Goal: Information Seeking & Learning: Learn about a topic

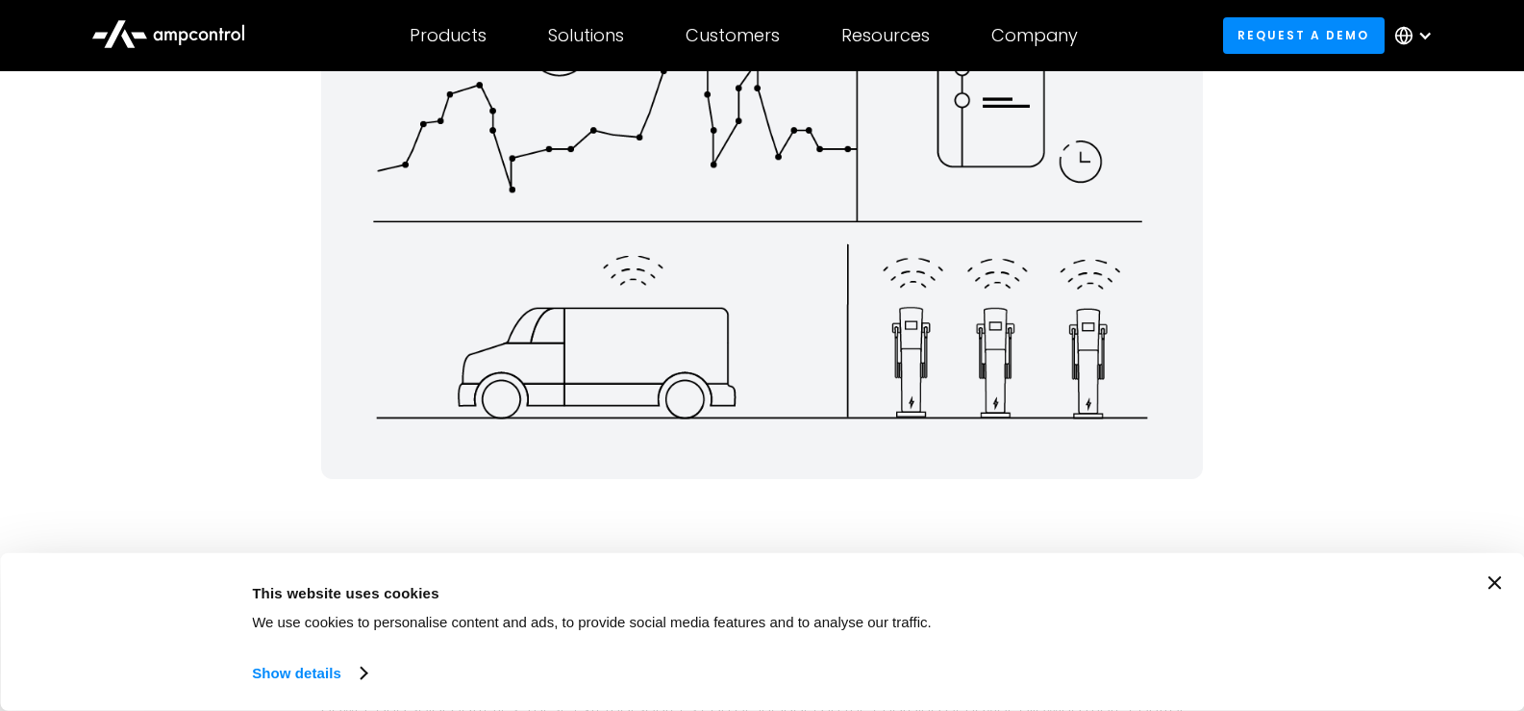
scroll to position [2597, 0]
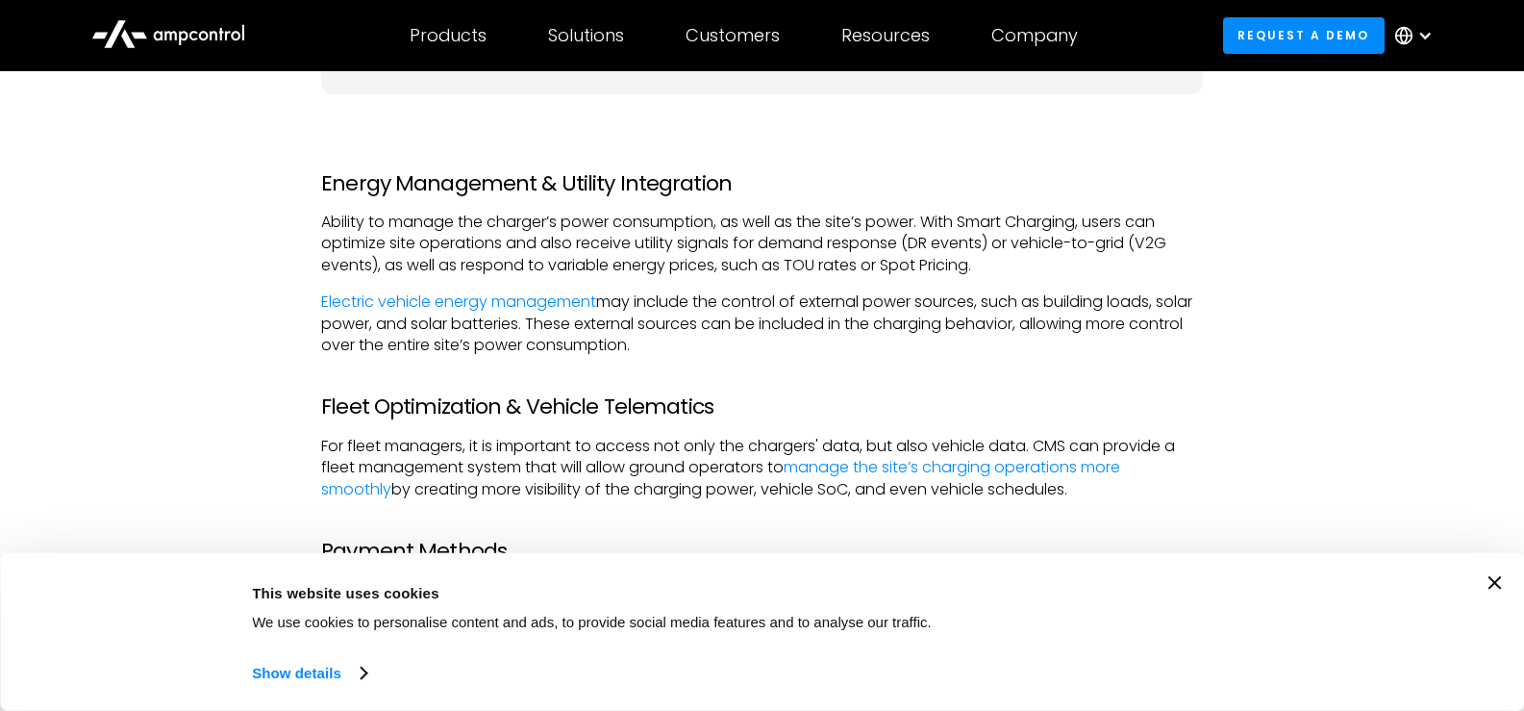
drag, startPoint x: 321, startPoint y: 408, endPoint x: 332, endPoint y: 399, distance: 13.7
click at [323, 406] on h3 "Fleet Optimization & Vehicle Telematics" at bounding box center [762, 406] width 882 height 25
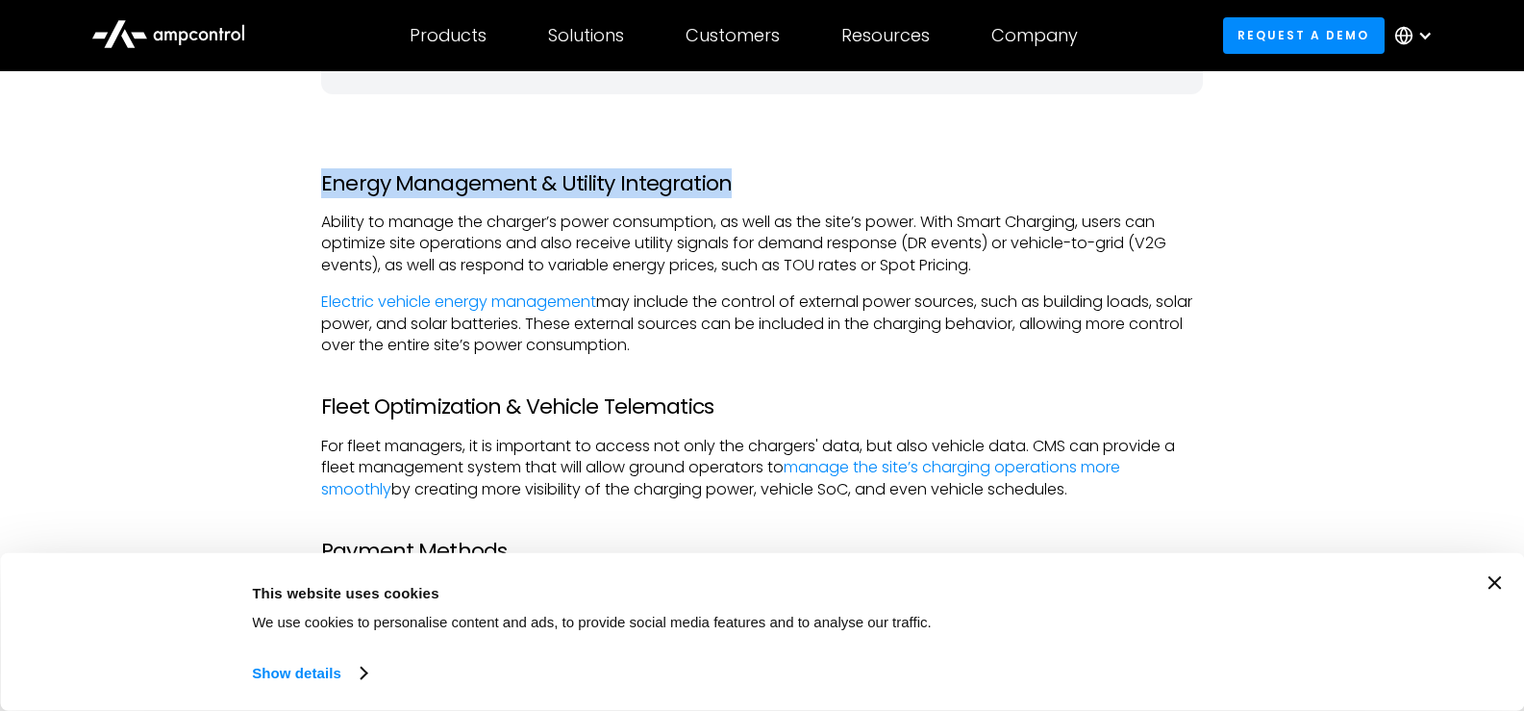
drag, startPoint x: 323, startPoint y: 183, endPoint x: 717, endPoint y: 177, distance: 394.3
click at [717, 177] on h3 "Energy Management & Utility Integration" at bounding box center [762, 183] width 882 height 25
copy h3 "Energy Management & Utility Integration"
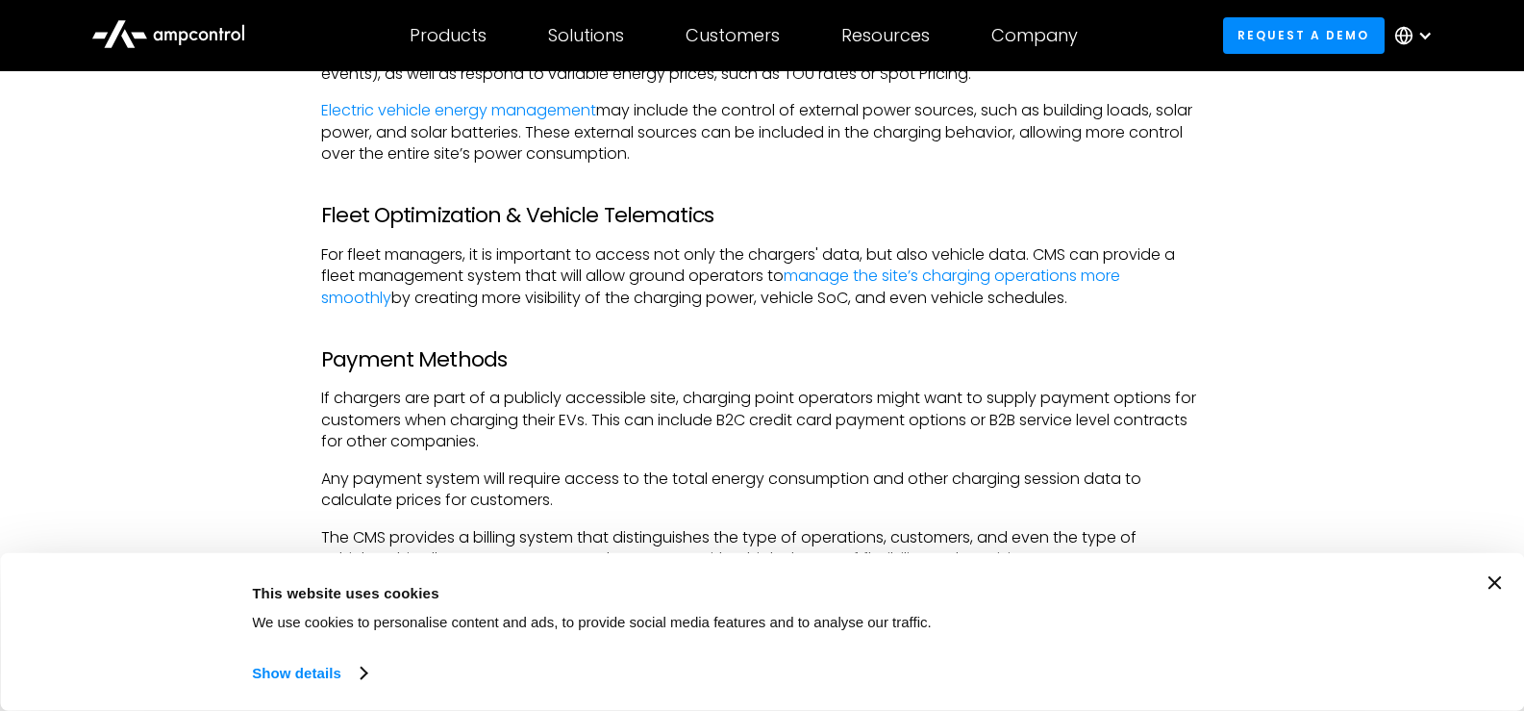
scroll to position [2789, 0]
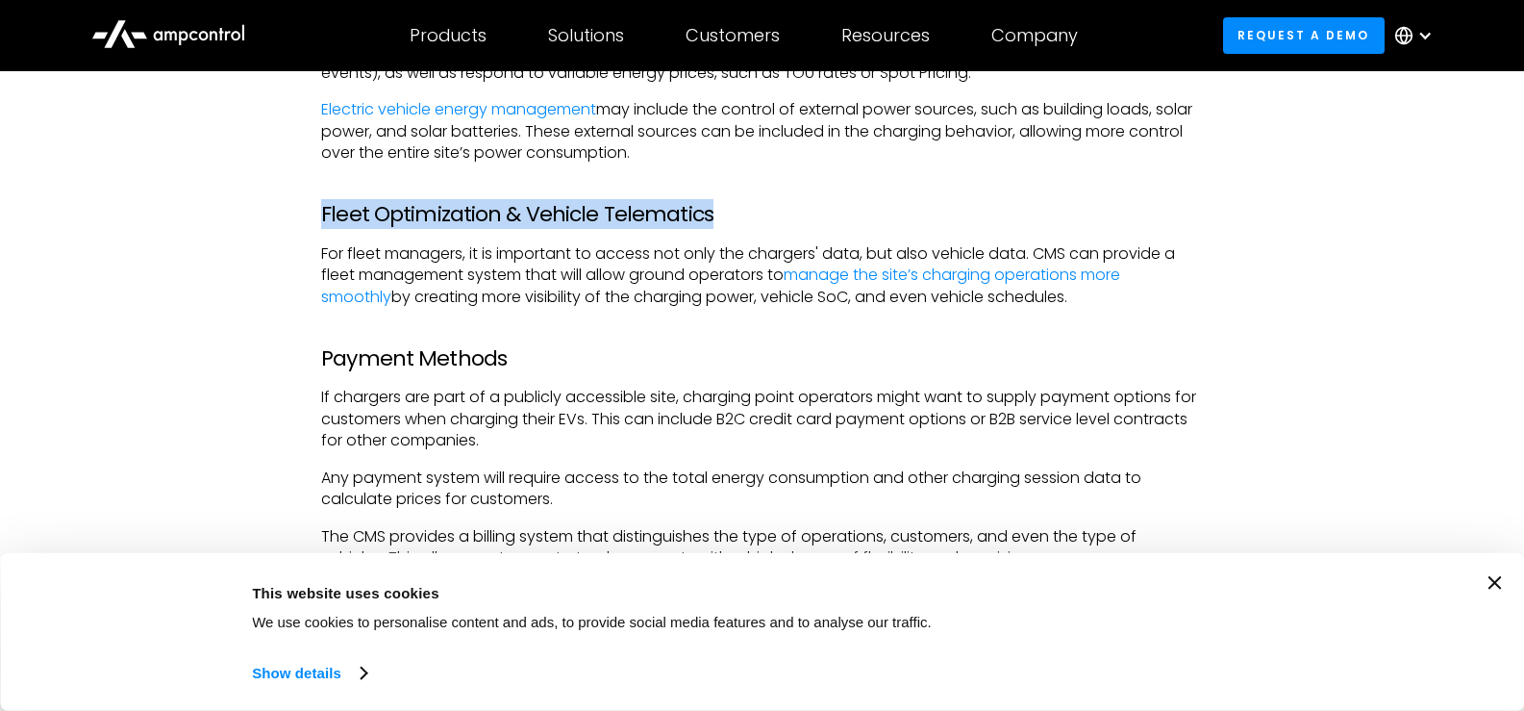
drag, startPoint x: 322, startPoint y: 214, endPoint x: 702, endPoint y: 217, distance: 379.9
click at [702, 217] on h3 "Fleet Optimization & Vehicle Telematics" at bounding box center [762, 214] width 882 height 25
copy h3 "Fleet Optimization & Vehicle Telematics"
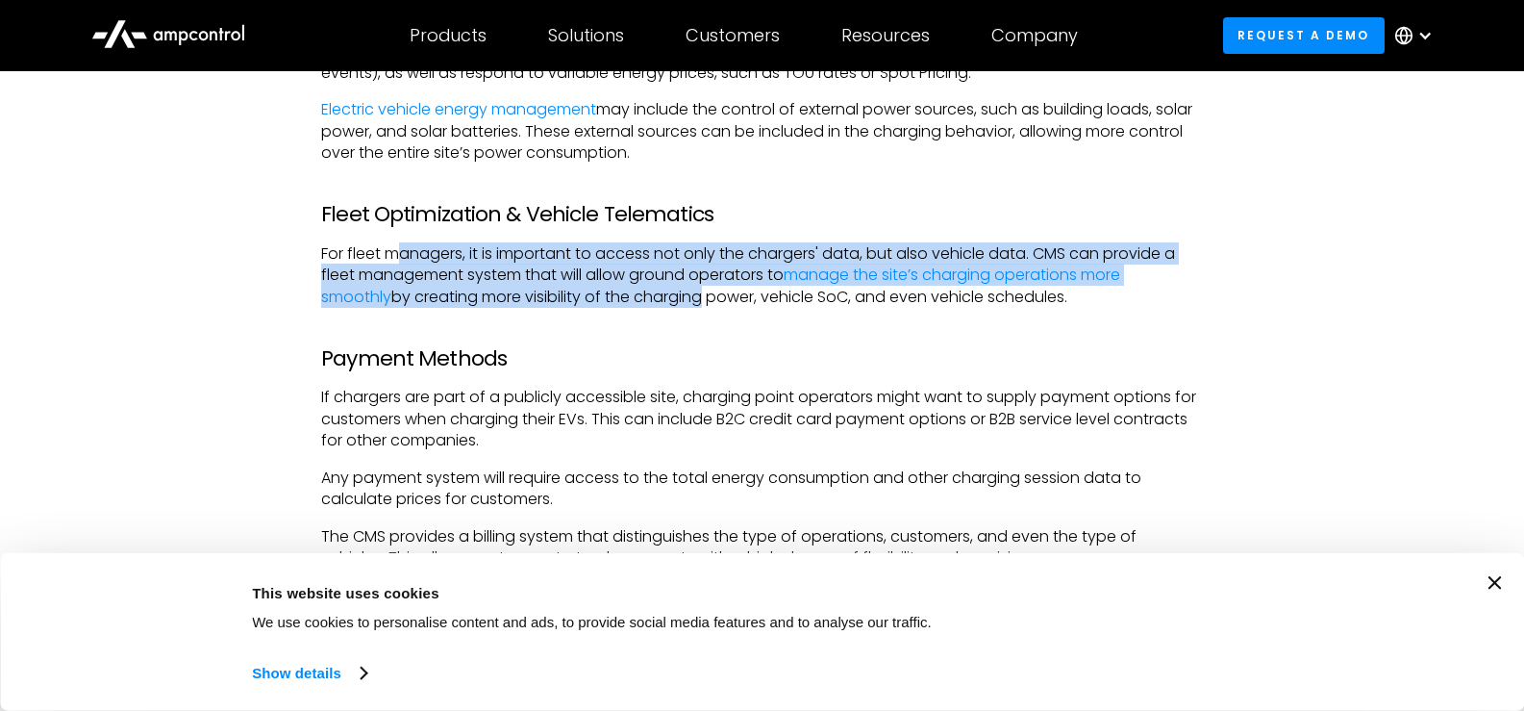
drag, startPoint x: 406, startPoint y: 253, endPoint x: 699, endPoint y: 289, distance: 295.5
click at [699, 289] on p "For fleet managers, it is important to access not only the chargers' data, but …" at bounding box center [762, 275] width 882 height 64
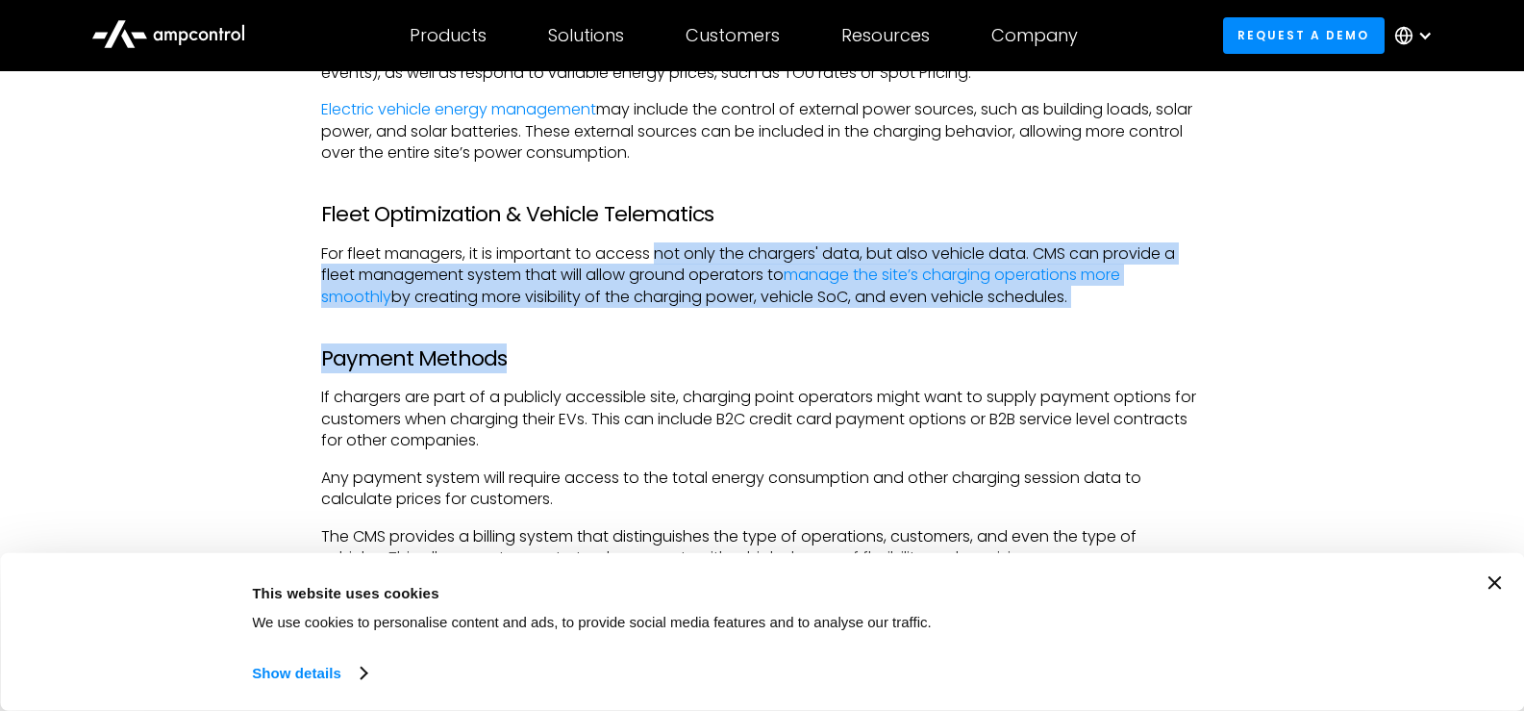
drag, startPoint x: 699, startPoint y: 316, endPoint x: 661, endPoint y: 255, distance: 72.6
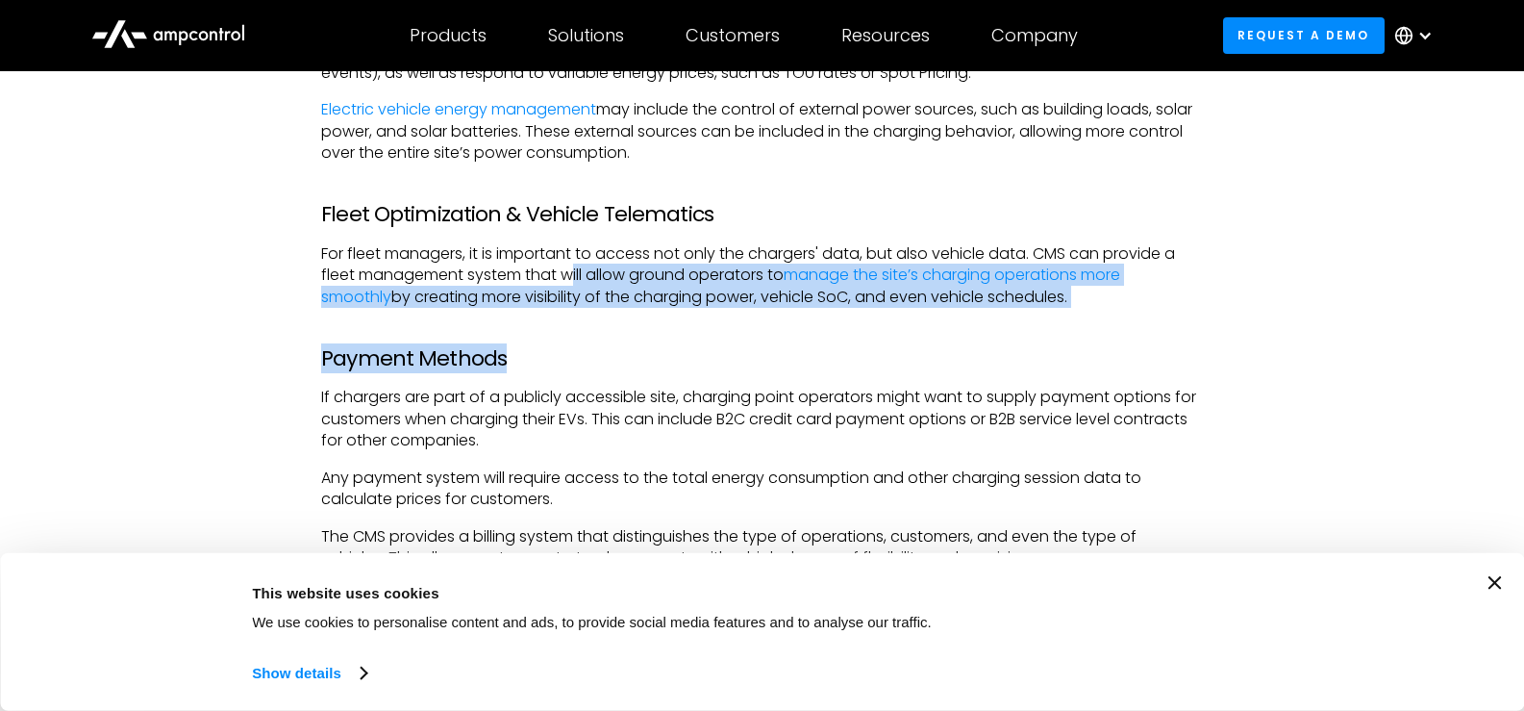
drag, startPoint x: 682, startPoint y: 316, endPoint x: 568, endPoint y: 277, distance: 120.1
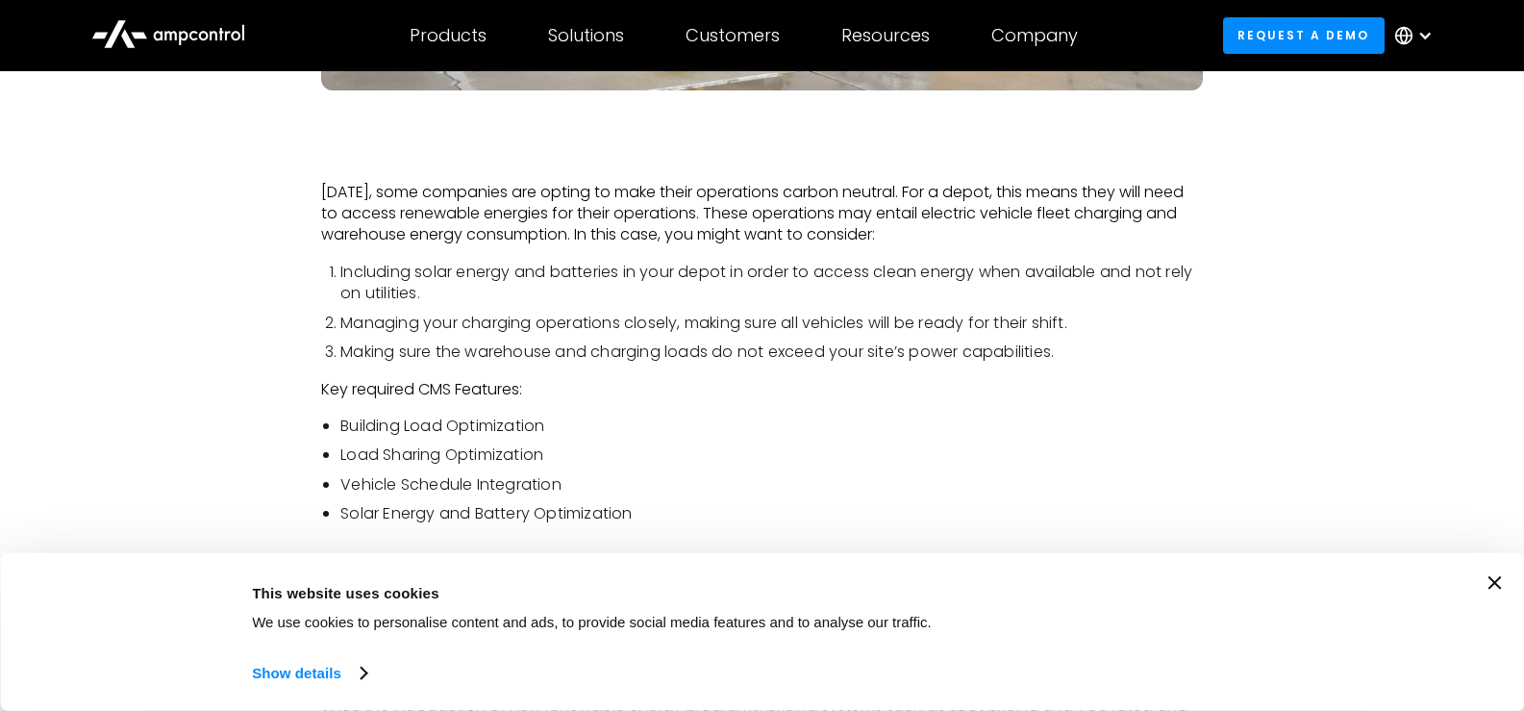
scroll to position [7116, 0]
